Goal: Check status

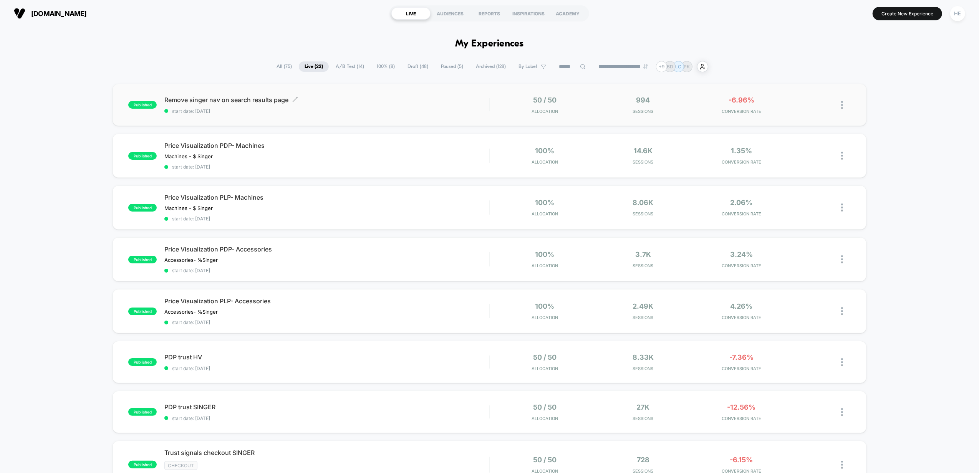
click at [393, 110] on span "start date: [DATE]" at bounding box center [326, 111] width 325 height 6
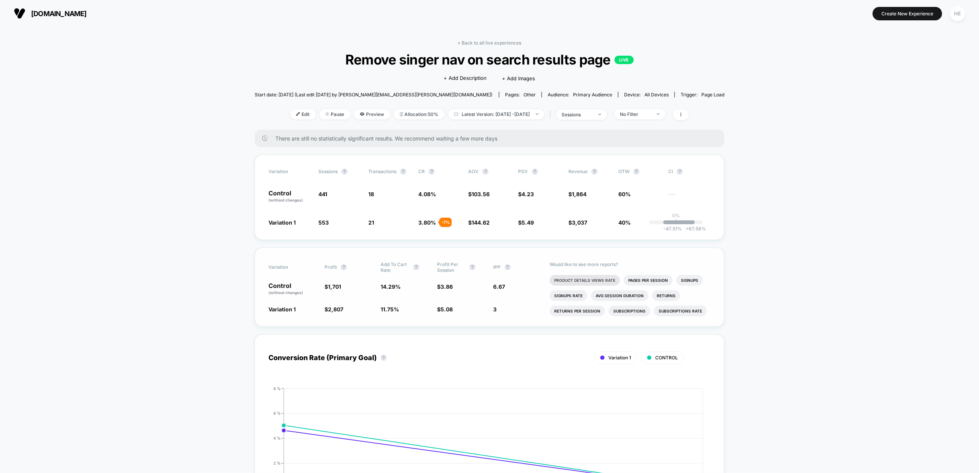
click at [583, 284] on li "Product Details Views Rate" at bounding box center [585, 280] width 70 height 11
click at [489, 44] on link "< Back to all live experiences" at bounding box center [490, 43] width 64 height 6
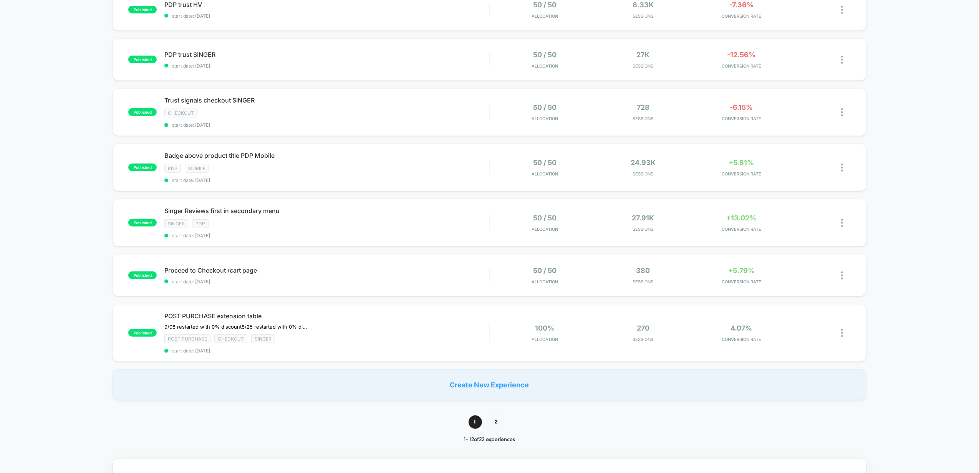
scroll to position [358, 0]
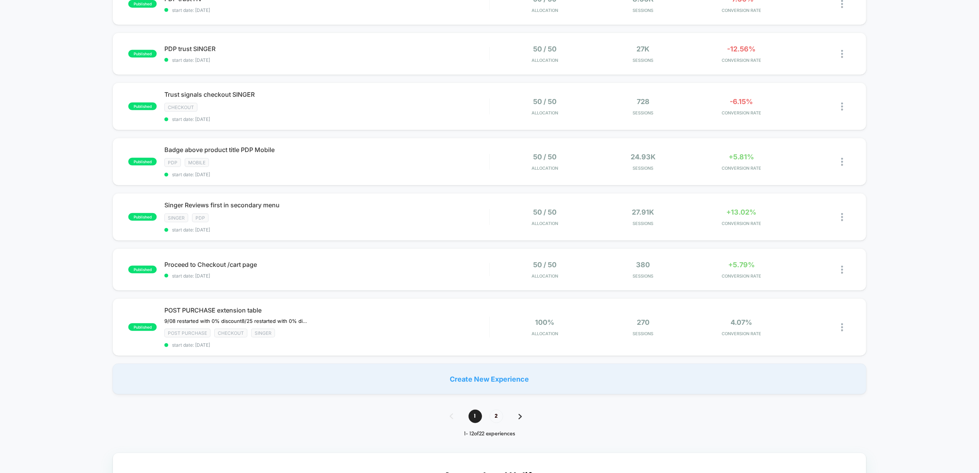
click at [68, 220] on div "published Remove singer nav on search results page start date: [DATE] 50 / 50 A…" at bounding box center [489, 59] width 979 height 669
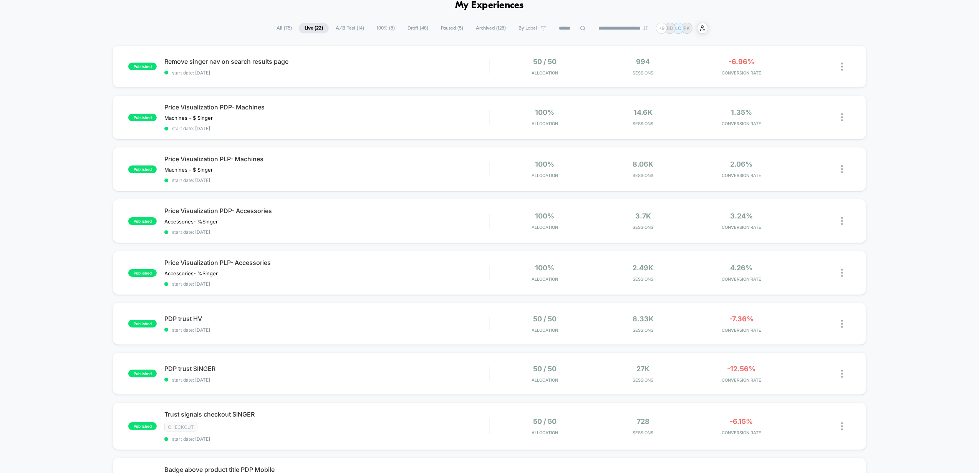
scroll to position [0, 0]
